Goal: Navigation & Orientation: Find specific page/section

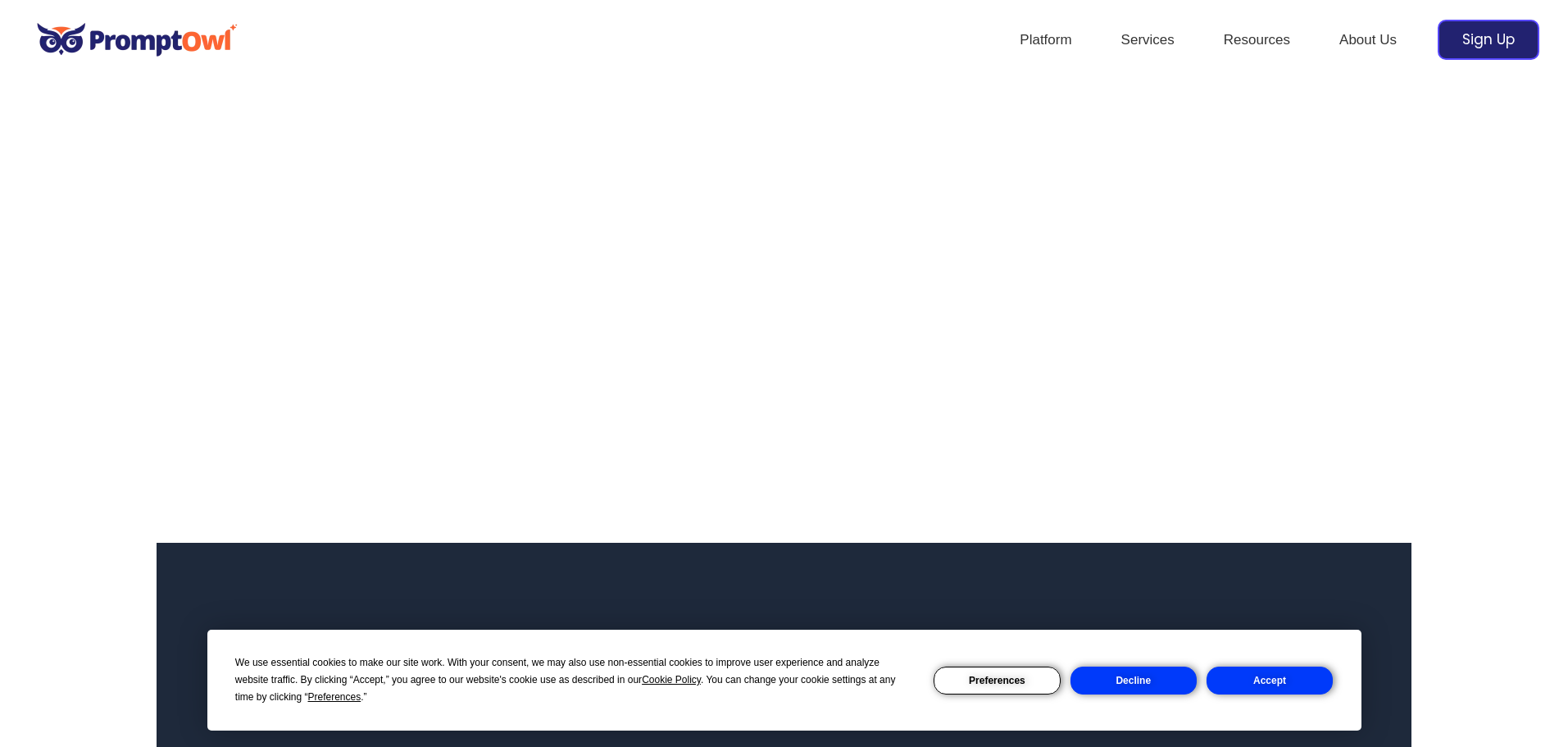
scroll to position [82, 0]
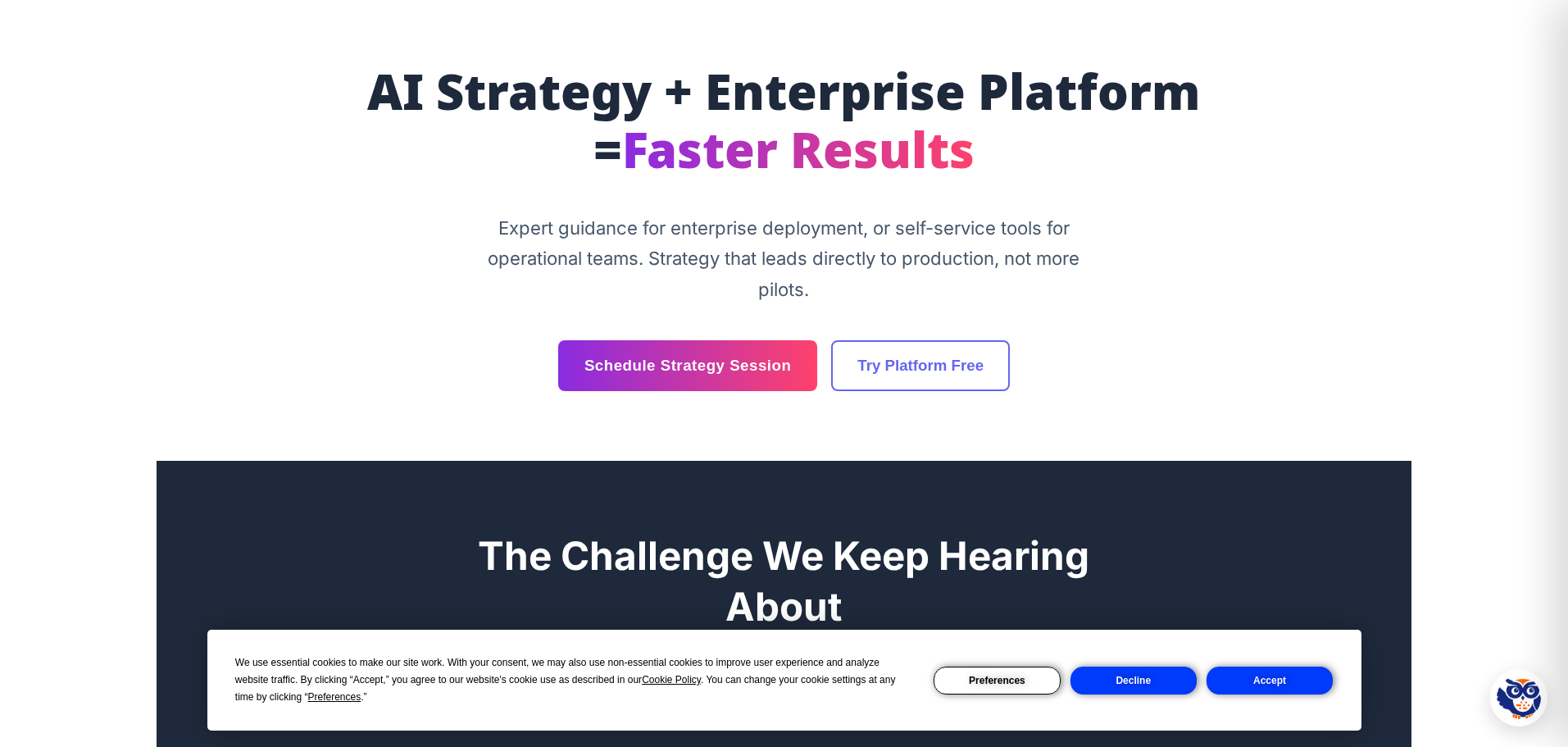
click at [1301, 678] on button "Accept" at bounding box center [1271, 681] width 127 height 28
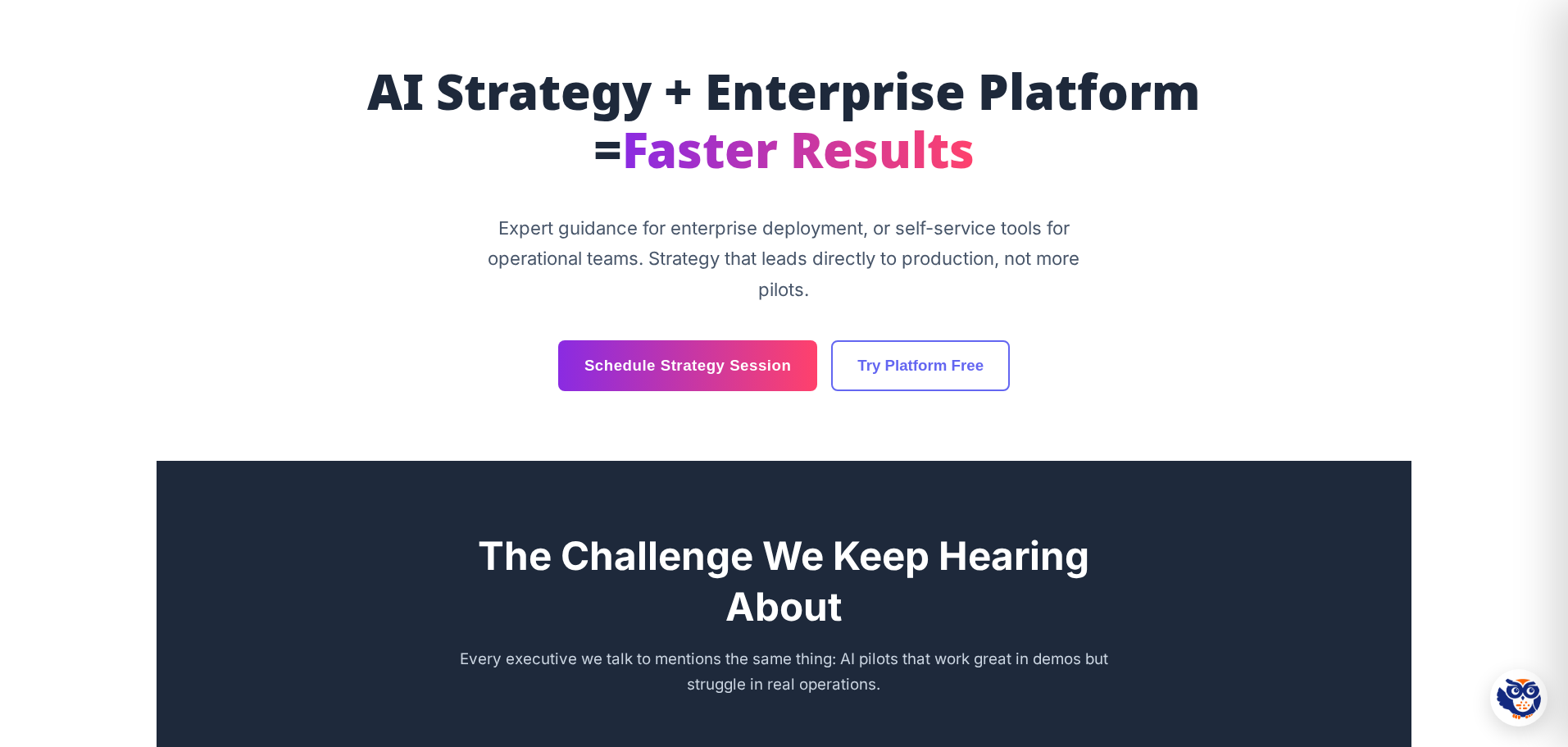
scroll to position [0, 0]
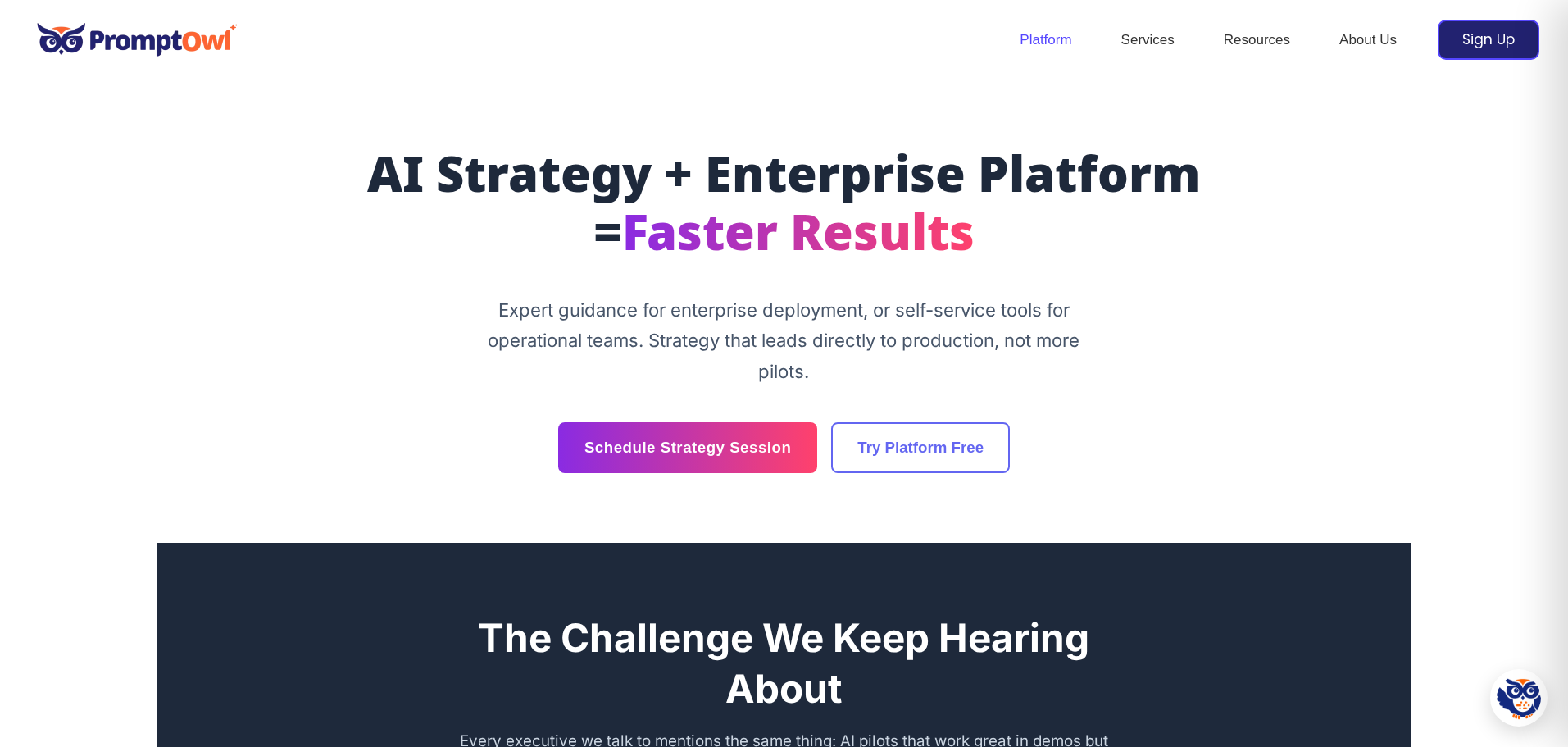
click at [1062, 40] on link "Platform" at bounding box center [1045, 40] width 101 height 58
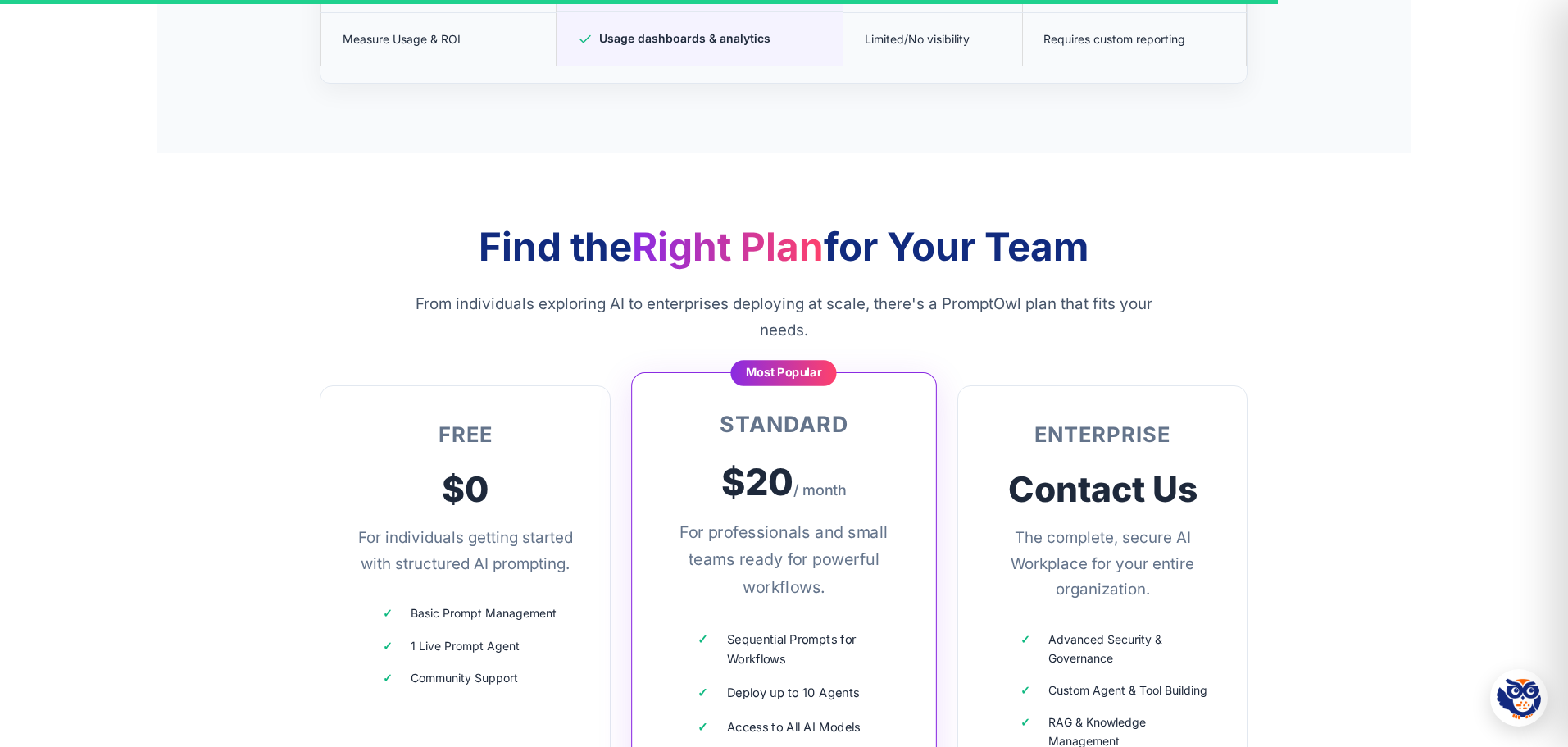
scroll to position [4429, 0]
